Goal: Task Accomplishment & Management: Manage account settings

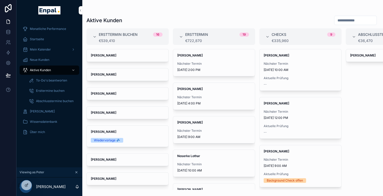
click at [0, 0] on icon at bounding box center [0, 0] width 0 height 0
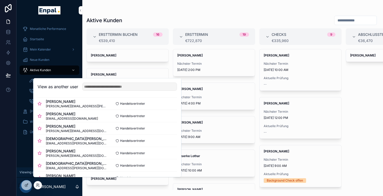
scroll to position [187, 0]
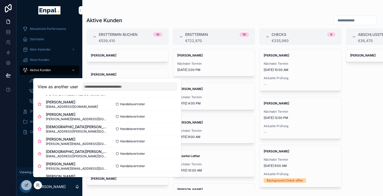
click at [0, 0] on button "Select" at bounding box center [0, 0] width 0 height 0
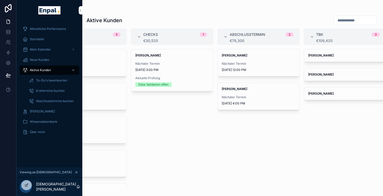
scroll to position [0, 132]
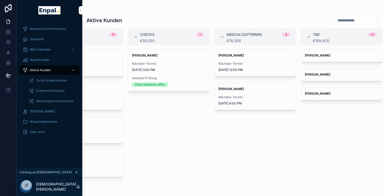
click at [269, 93] on div "Anneliese Schmeisser Nächster Termin 10/9/2025 4:00 PM" at bounding box center [255, 96] width 82 height 27
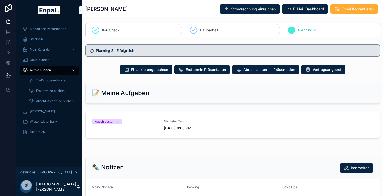
scroll to position [305, 0]
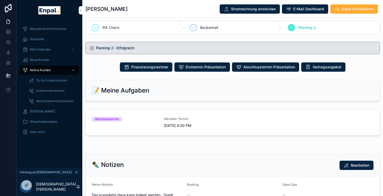
click at [332, 69] on span "Vertragsangebot" at bounding box center [327, 66] width 29 height 5
click at [0, 0] on icon at bounding box center [0, 0] width 0 height 0
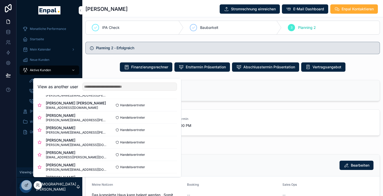
scroll to position [103, 0]
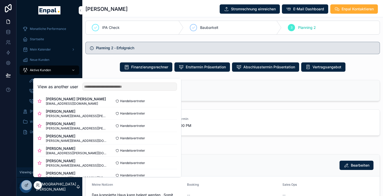
click at [0, 0] on button "Select" at bounding box center [0, 0] width 0 height 0
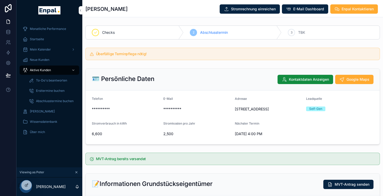
click at [46, 68] on span "Aktive Kunden" at bounding box center [40, 70] width 21 height 4
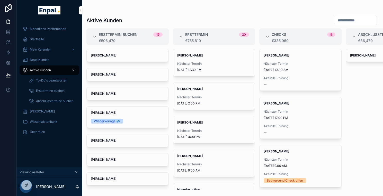
click at [124, 92] on span "[PERSON_NAME]" at bounding box center [128, 93] width 74 height 4
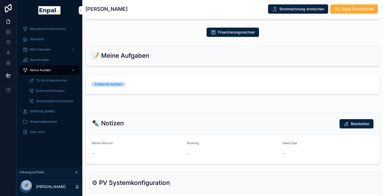
scroll to position [227, 0]
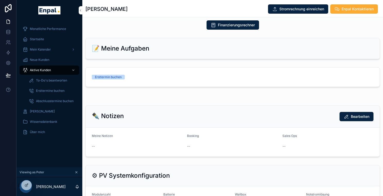
click at [210, 68] on link "Ersttermin buchen" at bounding box center [233, 76] width 294 height 19
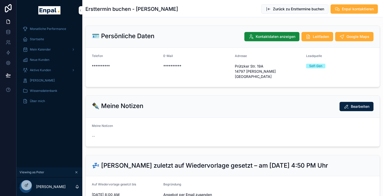
scroll to position [53, 0]
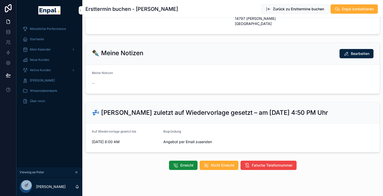
click at [188, 162] on span "Erreicht" at bounding box center [186, 164] width 13 height 5
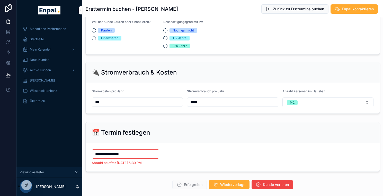
scroll to position [438, 0]
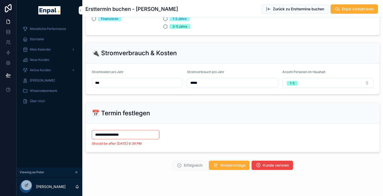
click at [136, 131] on input "**********" at bounding box center [125, 134] width 67 height 7
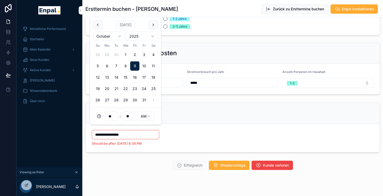
click at [99, 78] on button "12" at bounding box center [97, 77] width 9 height 9
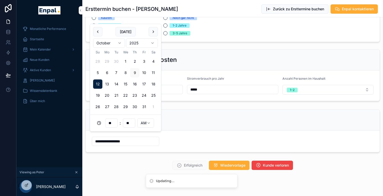
click at [143, 124] on html "**********" at bounding box center [191, 101] width 383 height 202
click at [191, 117] on div "📅 Termin festlegen" at bounding box center [233, 120] width 282 height 8
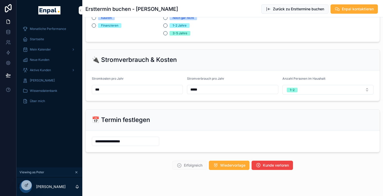
click at [136, 137] on input "**********" at bounding box center [125, 140] width 67 height 7
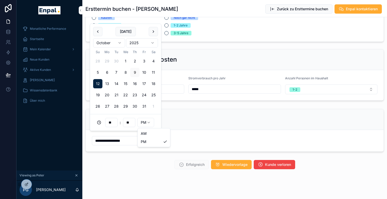
click at [145, 123] on html "**********" at bounding box center [193, 103] width 387 height 206
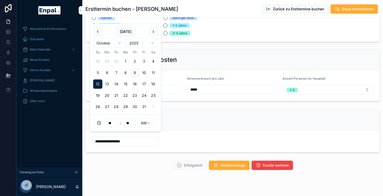
click at [145, 121] on html "**********" at bounding box center [191, 101] width 383 height 202
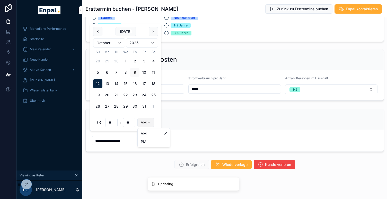
type input "**********"
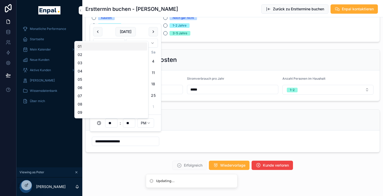
click at [108, 122] on input "**" at bounding box center [112, 122] width 12 height 7
click at [192, 130] on form "**********" at bounding box center [233, 141] width 294 height 22
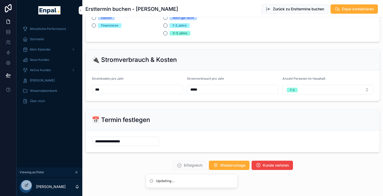
click at [192, 130] on form "**********" at bounding box center [233, 141] width 294 height 22
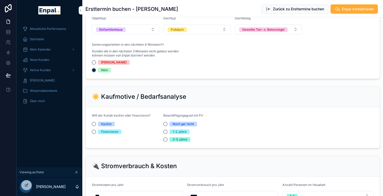
scroll to position [317, 0]
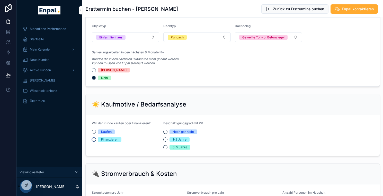
click at [93, 137] on button "Finanzieren" at bounding box center [94, 139] width 4 height 4
click at [166, 129] on button "Noch gar nicht" at bounding box center [165, 131] width 4 height 4
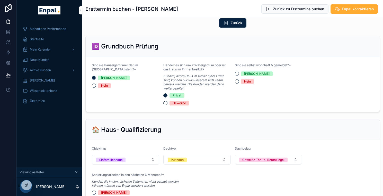
scroll to position [196, 0]
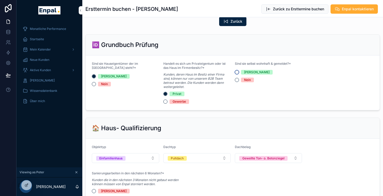
click at [236, 70] on button "[PERSON_NAME]" at bounding box center [237, 72] width 4 height 4
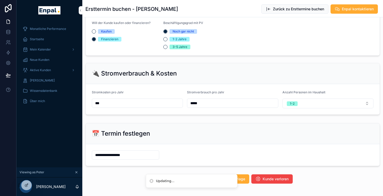
scroll to position [431, 0]
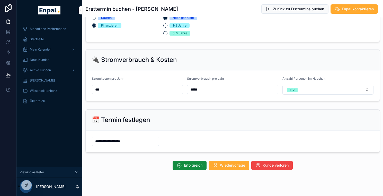
click at [188, 162] on span "Erfolgreich" at bounding box center [193, 164] width 19 height 5
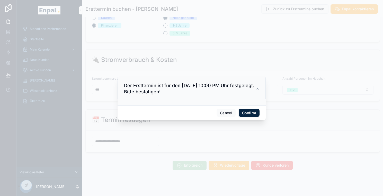
click at [244, 113] on button "Confirm" at bounding box center [249, 113] width 21 height 8
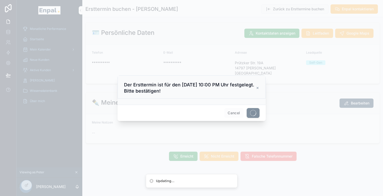
scroll to position [0, 0]
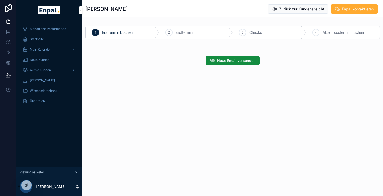
click at [46, 69] on span "Aktive Kunden" at bounding box center [40, 70] width 21 height 4
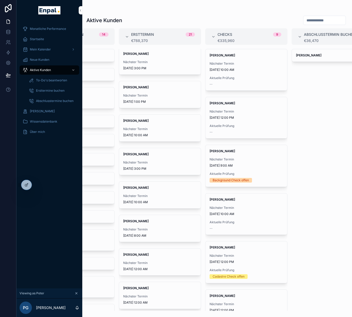
scroll to position [303, 0]
click at [0, 0] on icon at bounding box center [0, 0] width 0 height 0
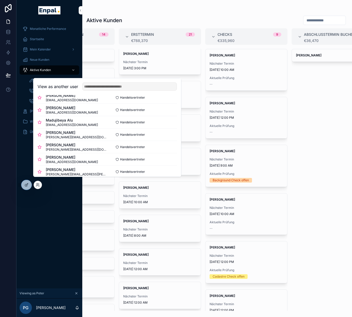
scroll to position [77, 0]
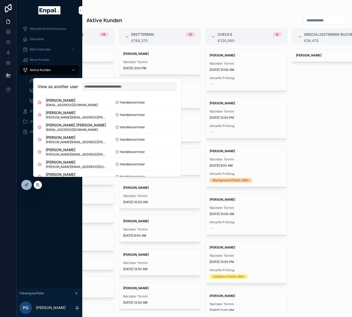
click at [0, 0] on button "Select" at bounding box center [0, 0] width 0 height 0
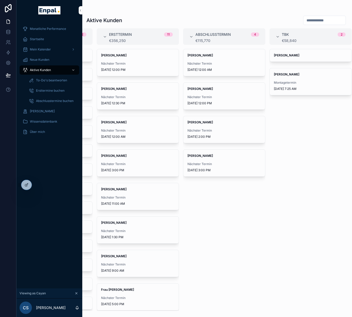
scroll to position [0, 4]
click at [220, 130] on span "Nächster Termin" at bounding box center [225, 130] width 74 height 4
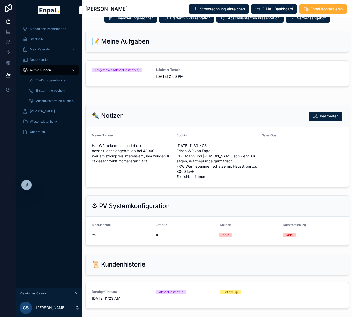
scroll to position [327, 0]
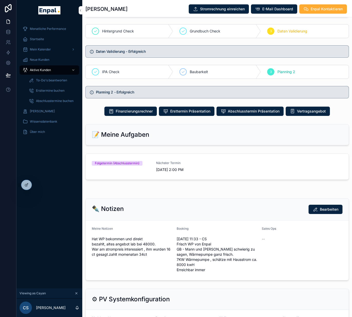
click at [207, 172] on span "10/9/2025 2:00 PM" at bounding box center [185, 169] width 58 height 5
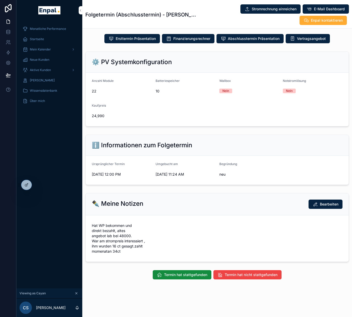
scroll to position [119, 0]
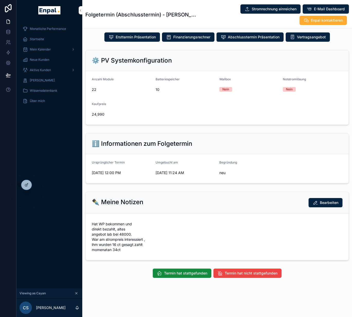
drag, startPoint x: 180, startPoint y: 277, endPoint x: 180, endPoint y: 269, distance: 8.2
click at [180, 276] on span "Termin hat stattgefunden" at bounding box center [185, 273] width 43 height 5
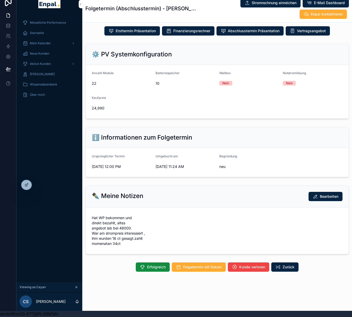
scroll to position [10, 4]
click at [147, 268] on span "Erfolgreich" at bounding box center [156, 266] width 19 height 5
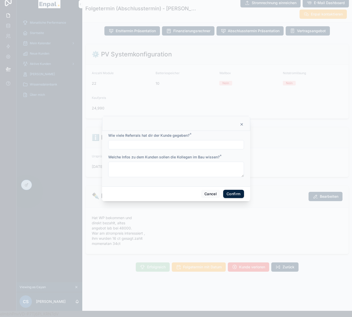
click at [175, 146] on input "text" at bounding box center [176, 144] width 135 height 7
type input "***"
click at [169, 173] on textarea at bounding box center [176, 169] width 136 height 15
type textarea "*"
click at [233, 197] on button "Confirm" at bounding box center [233, 194] width 21 height 8
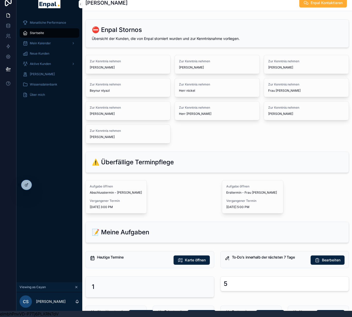
click at [0, 0] on icon at bounding box center [0, 0] width 0 height 0
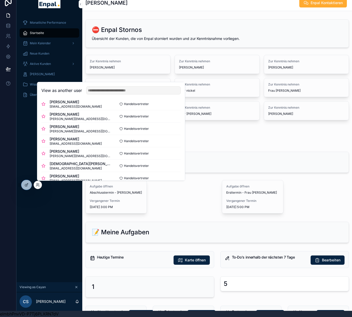
scroll to position [154, 0]
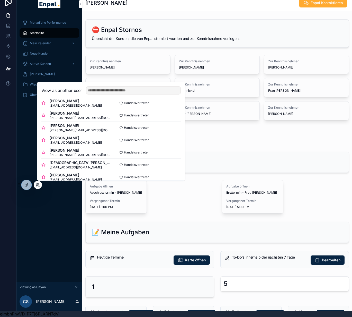
click at [0, 0] on button "Select" at bounding box center [0, 0] width 0 height 0
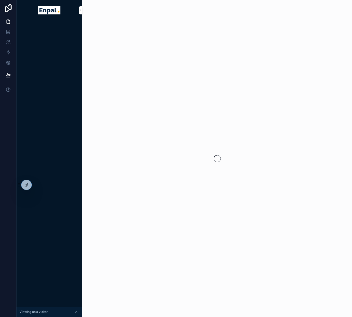
scroll to position [10, 4]
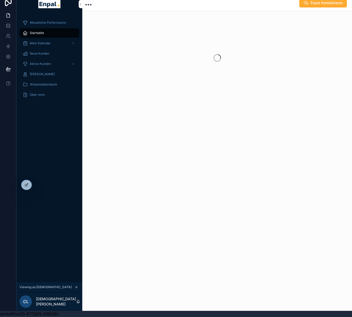
click at [41, 62] on span "Aktive Kunden" at bounding box center [40, 64] width 21 height 4
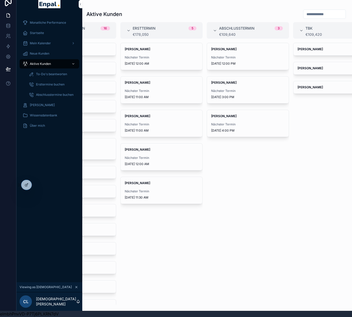
scroll to position [0, 76]
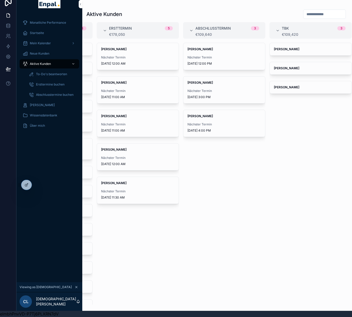
click at [218, 114] on span "[PERSON_NAME]" at bounding box center [225, 116] width 74 height 4
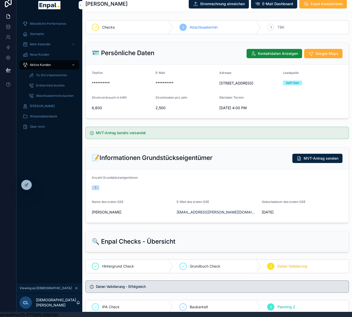
scroll to position [0, 4]
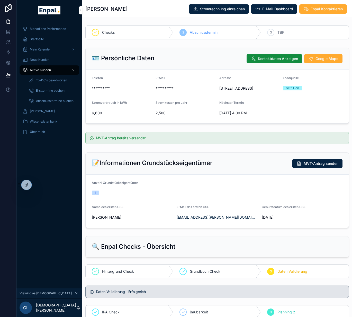
click at [37, 73] on div "Aktive Kunden" at bounding box center [50, 70] width 54 height 8
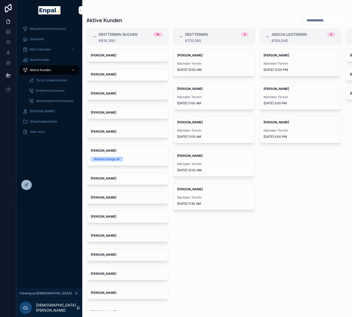
click at [299, 125] on div "[PERSON_NAME] Nächster Termin [DATE] 4:00 PM" at bounding box center [301, 129] width 82 height 27
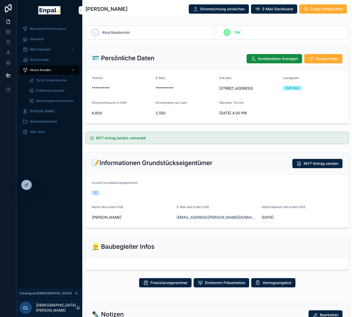
click at [0, 0] on icon at bounding box center [0, 0] width 0 height 0
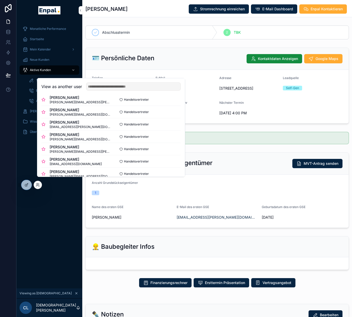
scroll to position [129, 0]
click at [0, 0] on button "Select" at bounding box center [0, 0] width 0 height 0
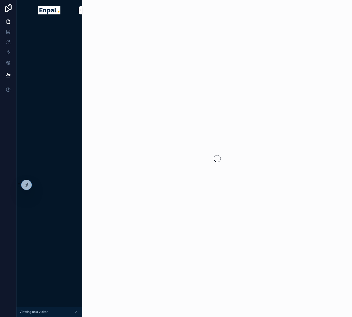
scroll to position [0, 4]
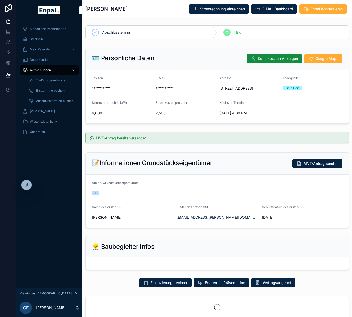
click at [40, 71] on span "Aktive Kunden" at bounding box center [40, 70] width 21 height 4
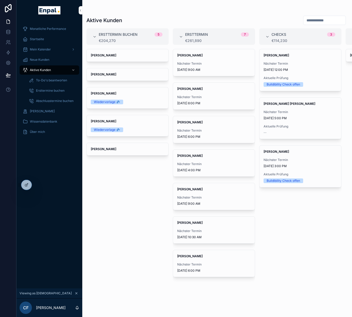
scroll to position [0, 163]
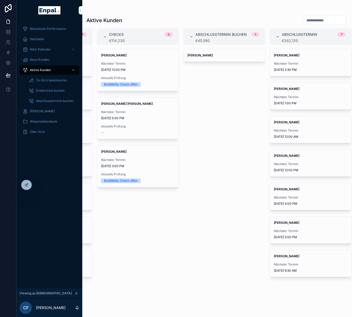
click at [206, 57] on span "[PERSON_NAME]" at bounding box center [225, 55] width 74 height 4
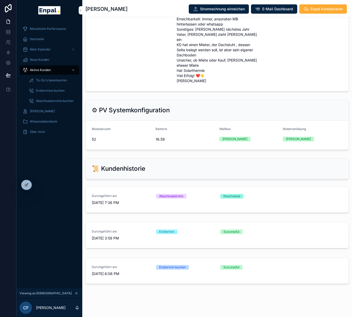
scroll to position [208, 0]
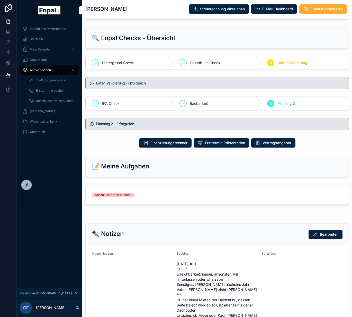
click at [204, 204] on link "Abschlusstermin buchen" at bounding box center [217, 194] width 263 height 19
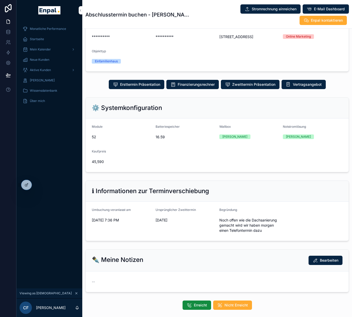
scroll to position [70, 0]
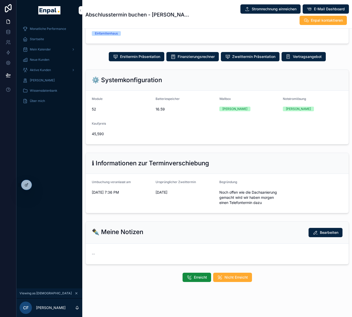
click at [225, 280] on span "Nicht Erreicht" at bounding box center [236, 277] width 23 height 5
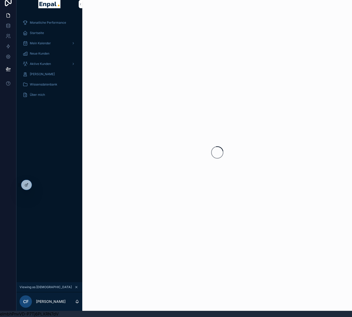
scroll to position [10, 4]
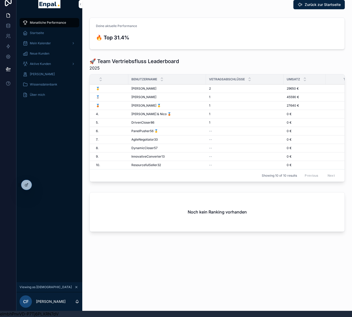
scroll to position [9, 4]
click at [47, 63] on div "Aktive Kunden" at bounding box center [50, 64] width 54 height 8
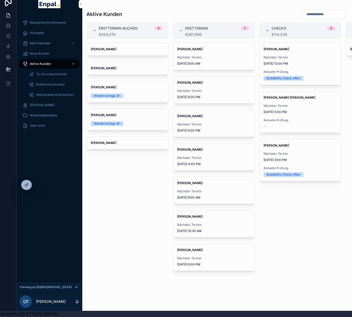
scroll to position [0, 163]
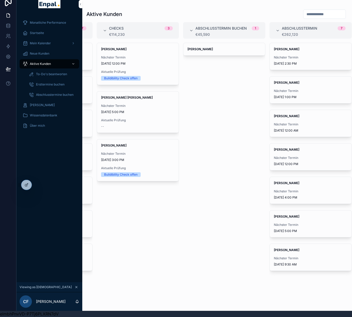
click at [211, 43] on div "[PERSON_NAME]" at bounding box center [225, 49] width 82 height 12
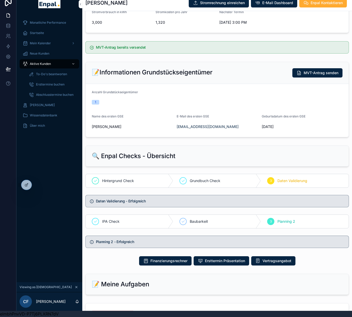
scroll to position [242, 0]
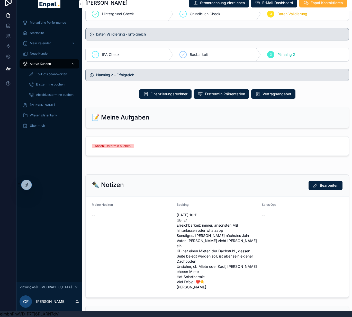
click at [154, 148] on div "Abschlusstermin buchen" at bounding box center [217, 146] width 251 height 5
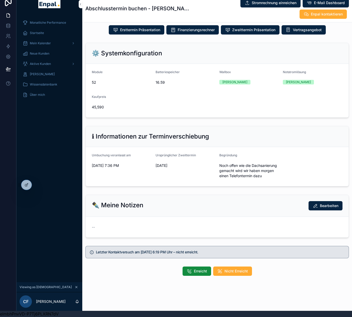
scroll to position [90, 0]
click at [190, 275] on button "Erreicht" at bounding box center [197, 270] width 29 height 9
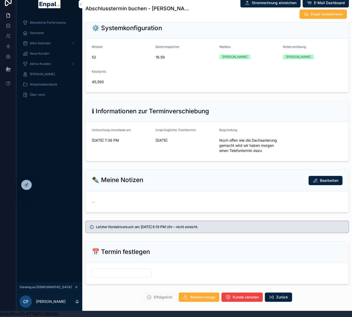
scroll to position [142, 0]
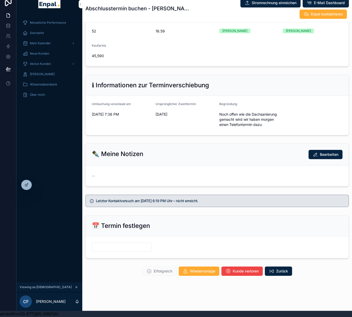
click at [246, 275] on button "Kunde verloren" at bounding box center [242, 270] width 41 height 9
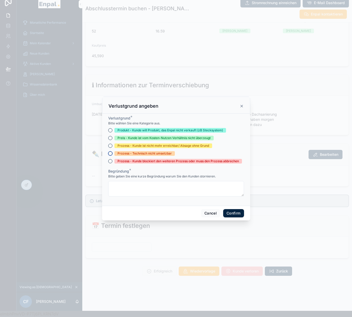
click at [109, 155] on button "Prozess - Technisch nicht umsetzbar" at bounding box center [110, 153] width 4 height 4
click at [126, 191] on textarea at bounding box center [176, 188] width 136 height 15
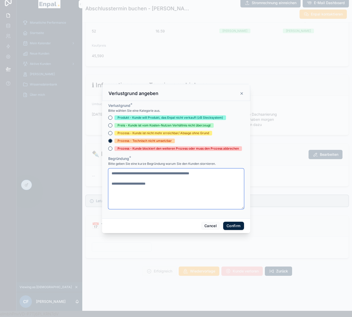
type textarea "**********"
click at [239, 227] on button "Confirm" at bounding box center [233, 226] width 21 height 8
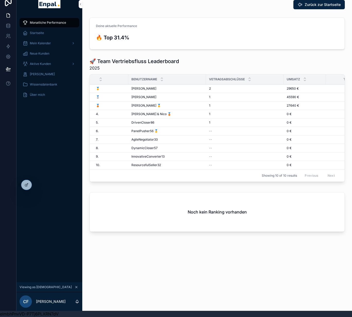
click at [0, 0] on div at bounding box center [0, 0] width 0 height 0
click at [0, 0] on icon at bounding box center [0, 0] width 0 height 0
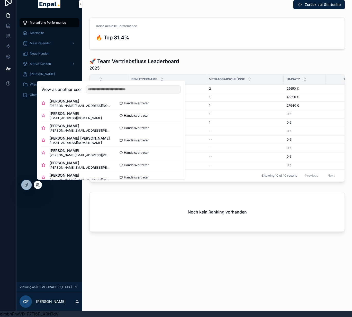
scroll to position [70, 0]
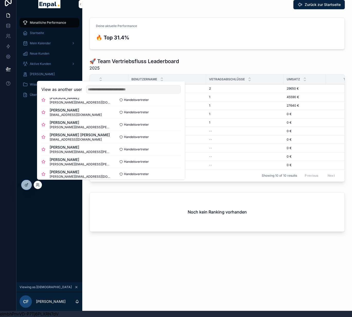
click at [0, 0] on button "Select" at bounding box center [0, 0] width 0 height 0
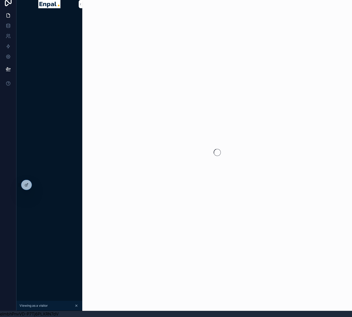
scroll to position [9, 4]
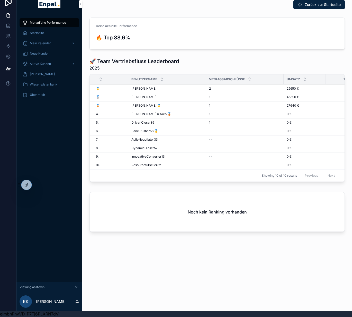
click at [42, 62] on span "Aktive Kunden" at bounding box center [40, 64] width 21 height 4
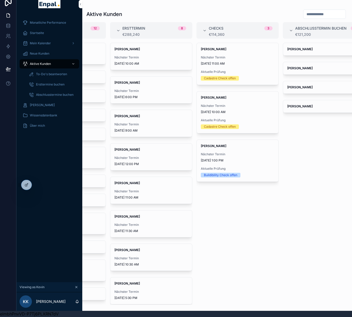
scroll to position [0, 38]
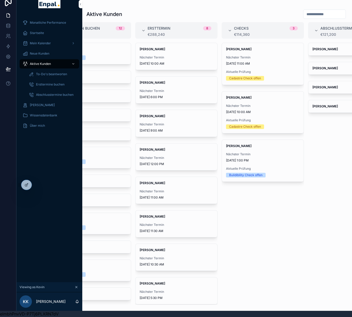
click at [325, 105] on span "Simone Stein" at bounding box center [350, 106] width 74 height 4
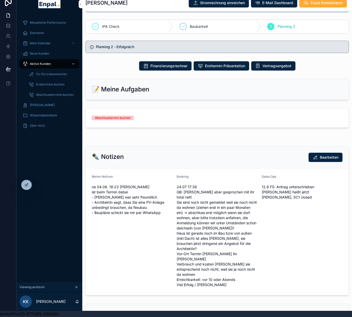
scroll to position [303, 0]
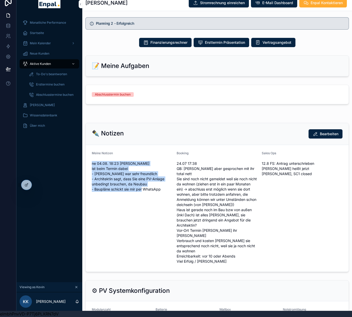
drag, startPoint x: 157, startPoint y: 192, endPoint x: 85, endPoint y: 167, distance: 76.6
click at [86, 167] on form "Meine Notizen ne 04.08. 18:23 Uhr - Mann ist beim Termin dabei - Kundin war seh…" at bounding box center [217, 208] width 263 height 127
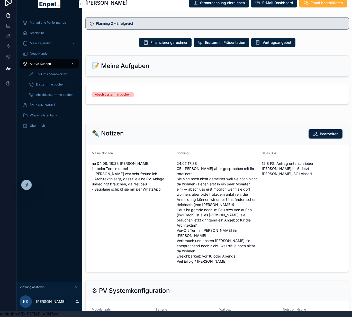
click at [44, 62] on span "Aktive Kunden" at bounding box center [40, 64] width 21 height 4
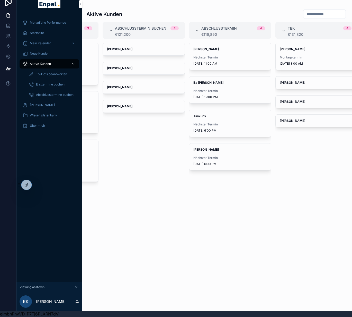
scroll to position [0, 249]
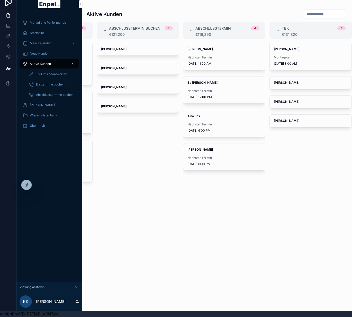
click at [135, 66] on span "Florian Galster" at bounding box center [138, 68] width 74 height 4
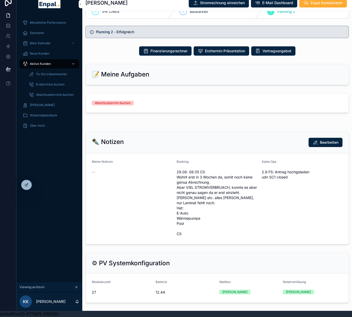
scroll to position [249, 0]
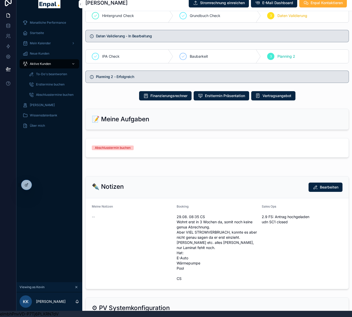
click at [183, 154] on link "Abschlusstermin buchen" at bounding box center [217, 147] width 263 height 19
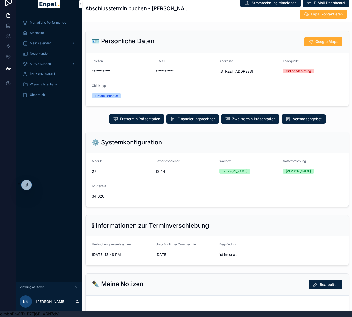
scroll to position [50, 0]
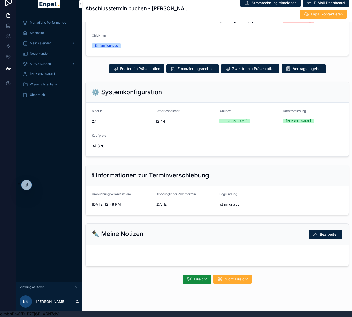
click at [45, 60] on div "Aktive Kunden" at bounding box center [50, 64] width 54 height 8
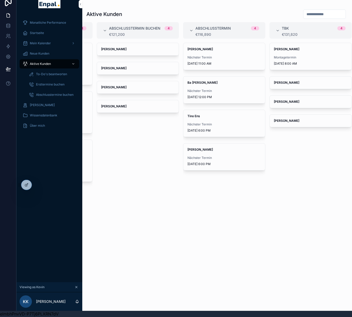
scroll to position [0, 101]
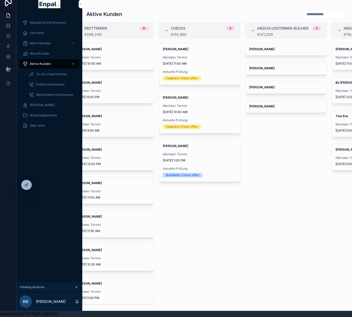
click at [276, 47] on span "Walter Tübke" at bounding box center [286, 49] width 74 height 4
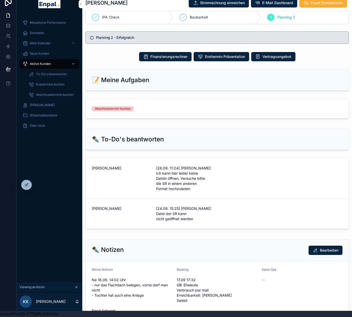
scroll to position [314, 0]
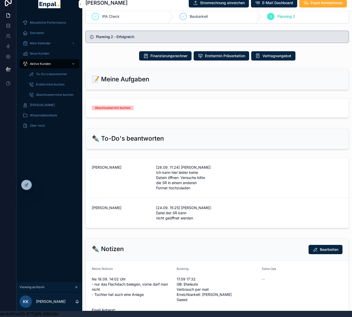
click at [41, 180] on div "Monatliche Performance Startseite Mein Kalender Neue Kunden Aktive Kunden To-Do…" at bounding box center [49, 148] width 66 height 268
click at [0, 0] on icon at bounding box center [0, 0] width 0 height 0
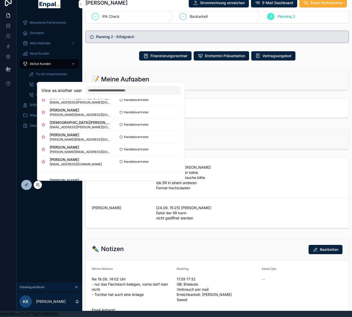
scroll to position [220, 0]
click at [0, 0] on button "Select" at bounding box center [0, 0] width 0 height 0
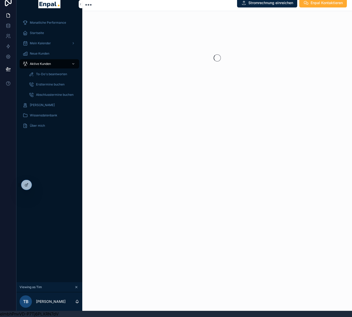
scroll to position [10, 4]
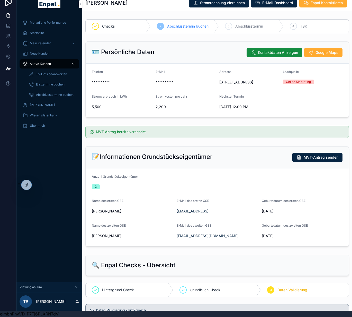
click at [47, 60] on div "Aktive Kunden" at bounding box center [50, 64] width 54 height 8
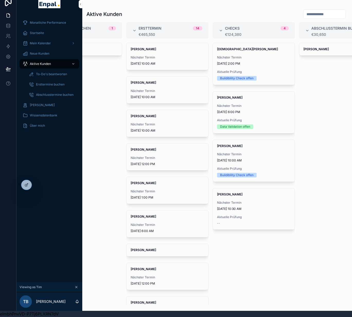
scroll to position [0, 50]
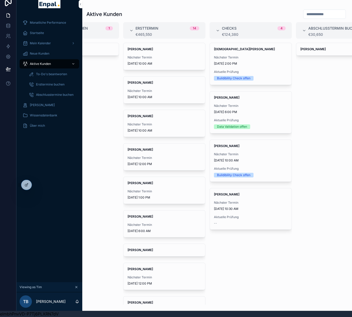
click at [240, 201] on div "Nächster Termin [DATE] 10:30 AM" at bounding box center [251, 206] width 74 height 10
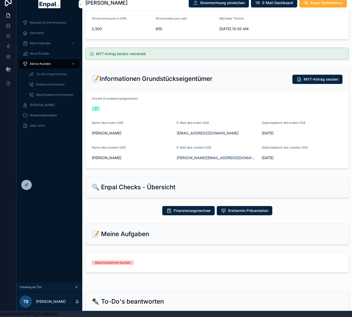
scroll to position [167, 0]
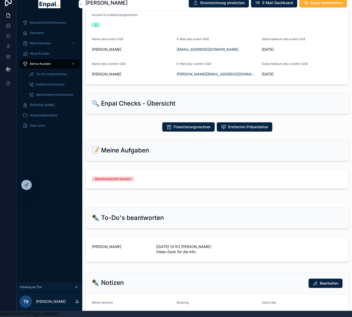
click at [208, 179] on link "Abschlusstermin buchen" at bounding box center [217, 178] width 263 height 19
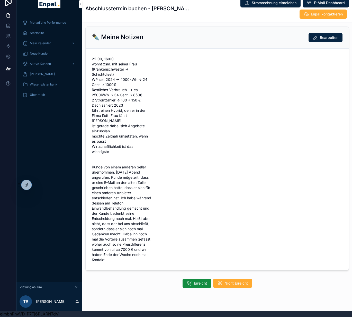
scroll to position [272, 0]
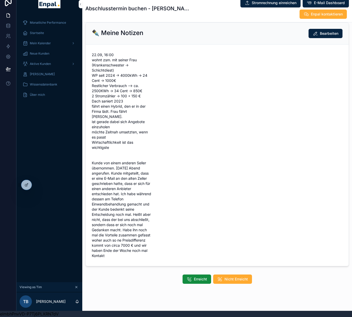
click at [200, 276] on span "Erreicht" at bounding box center [200, 278] width 13 height 5
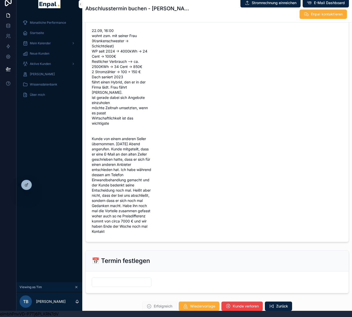
scroll to position [323, 0]
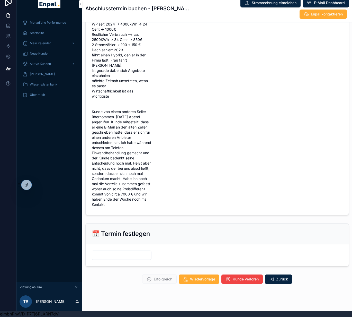
click at [239, 276] on span "Kunde verloren" at bounding box center [246, 278] width 26 height 5
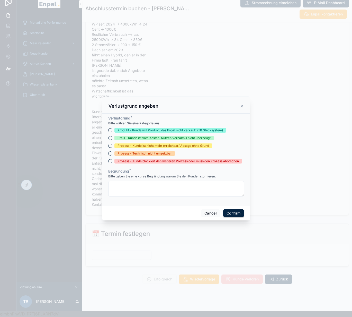
click at [108, 148] on div "Prozess - Kunde ist nicht mehr erreichbar/ Absage ohne Grund" at bounding box center [176, 145] width 136 height 5
click at [108, 148] on button "Prozess - Kunde ist nicht mehr erreichbar/ Absage ohne Grund" at bounding box center [110, 146] width 4 height 4
click at [127, 187] on textarea at bounding box center [176, 188] width 136 height 15
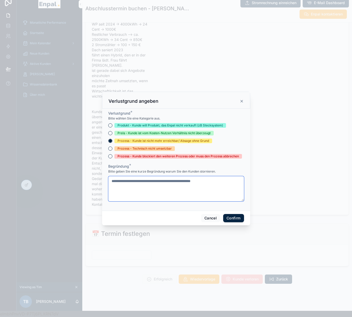
type textarea "**********"
click at [231, 218] on button "Confirm" at bounding box center [233, 218] width 21 height 8
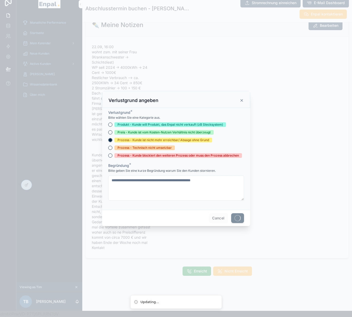
scroll to position [272, 0]
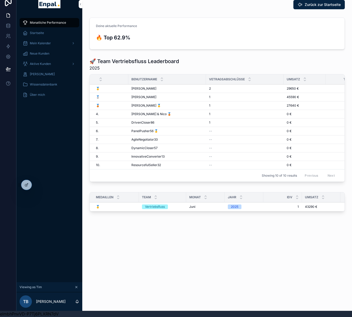
drag, startPoint x: 182, startPoint y: 39, endPoint x: 188, endPoint y: 56, distance: 17.6
click at [182, 40] on form "Deine aktuelle Performance 🔥 Top 62.9%" at bounding box center [217, 33] width 255 height 31
click at [188, 58] on div "🚀 Team Vertriebsfluss Leaderboard 2025" at bounding box center [218, 64] width 256 height 13
click at [0, 0] on div at bounding box center [0, 0] width 0 height 0
click at [0, 0] on icon at bounding box center [0, 0] width 0 height 0
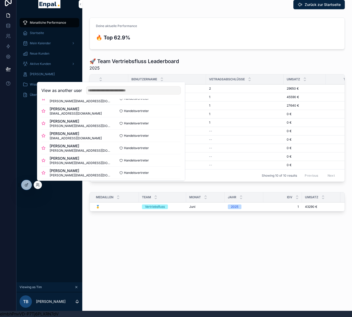
scroll to position [73, 0]
click at [0, 0] on button "Select" at bounding box center [0, 0] width 0 height 0
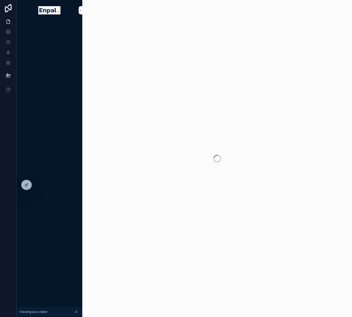
scroll to position [10, 4]
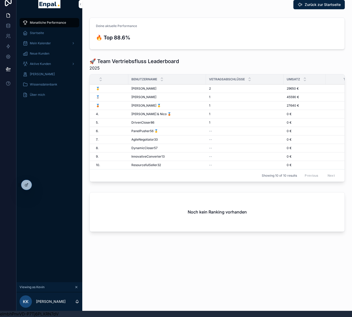
click at [43, 62] on div "Aktive Kunden" at bounding box center [50, 64] width 54 height 8
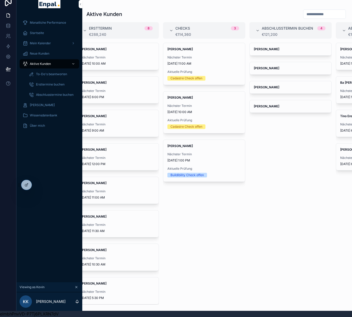
scroll to position [0, 249]
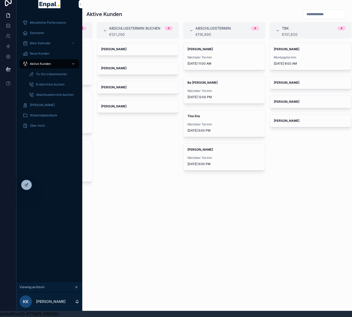
click at [135, 66] on span "[PERSON_NAME]" at bounding box center [138, 68] width 74 height 4
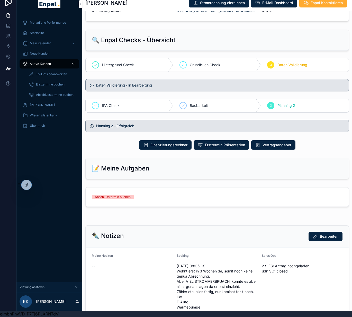
scroll to position [267, 0]
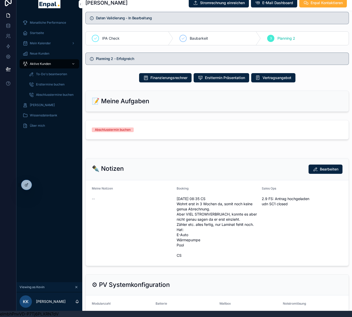
click at [221, 132] on div "Abschlusstermin buchen" at bounding box center [217, 129] width 251 height 5
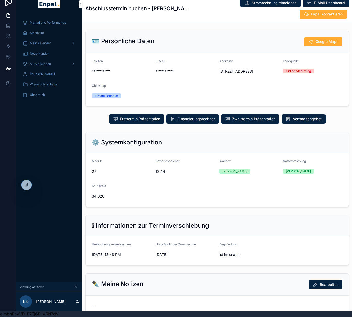
scroll to position [50, 0]
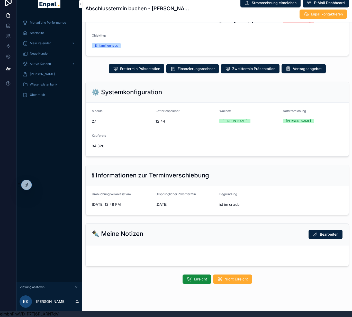
click at [199, 276] on span "Erreicht" at bounding box center [200, 278] width 13 height 5
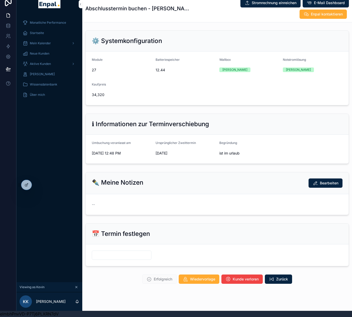
click at [237, 276] on span "Kunde verloren" at bounding box center [246, 278] width 26 height 5
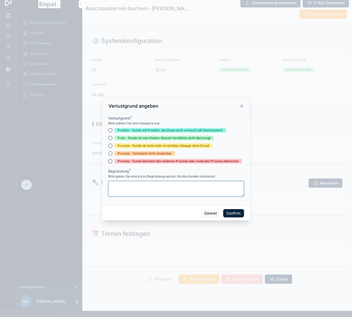
click at [145, 188] on textarea at bounding box center [176, 188] width 136 height 15
type textarea "******"
type textarea "**********"
click at [105, 150] on div "**********" at bounding box center [176, 160] width 148 height 92
click at [109, 147] on button "Prozess - Kunde ist nicht mehr erreichbar/ Absage ohne Grund" at bounding box center [110, 146] width 4 height 4
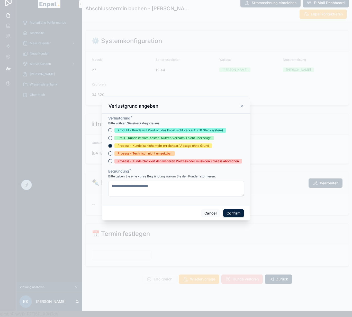
click at [230, 211] on button "Confirm" at bounding box center [233, 213] width 21 height 8
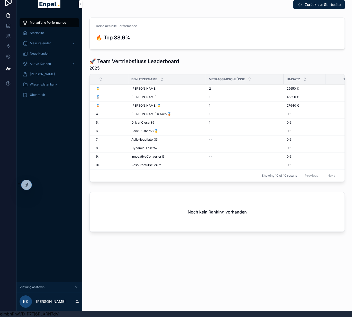
click at [39, 62] on span "Aktive Kunden" at bounding box center [40, 64] width 21 height 4
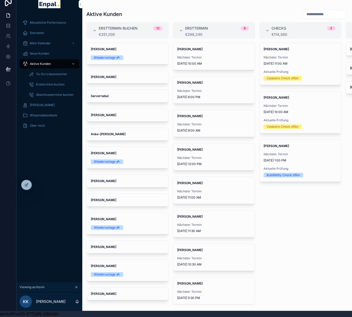
click at [0, 0] on icon at bounding box center [0, 0] width 0 height 0
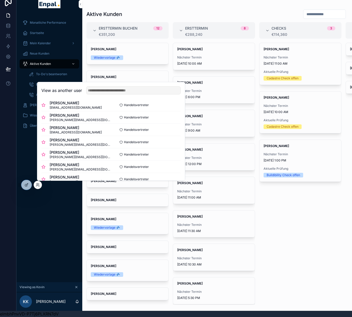
scroll to position [88, 0]
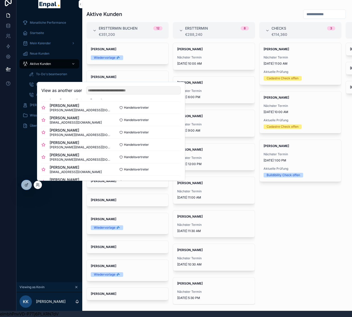
click at [0, 0] on button "Select" at bounding box center [0, 0] width 0 height 0
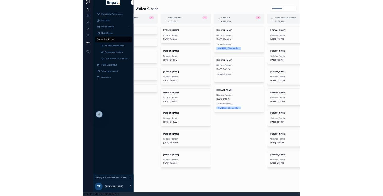
scroll to position [0, 76]
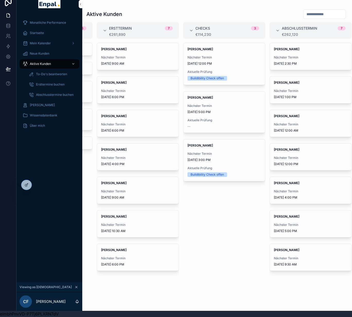
click at [292, 214] on strong "[PERSON_NAME]" at bounding box center [286, 216] width 25 height 4
